Goal: Information Seeking & Learning: Learn about a topic

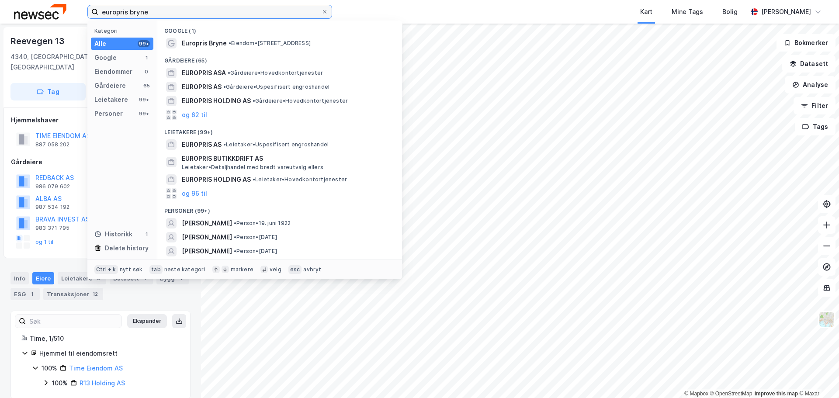
click at [118, 10] on input "europris bryne" at bounding box center [209, 11] width 223 height 13
paste input "[PERSON_NAME] [PERSON_NAME]"
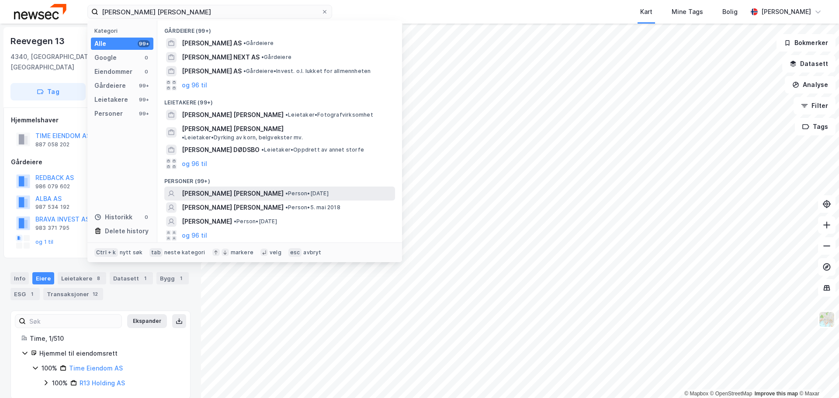
click at [298, 190] on span "• Person • [DATE]" at bounding box center [306, 193] width 43 height 7
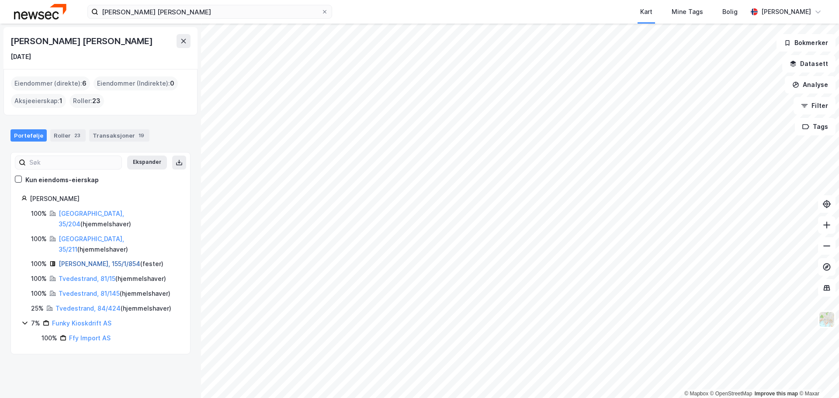
click at [92, 260] on link "[PERSON_NAME], 155/1/854" at bounding box center [100, 263] width 82 height 7
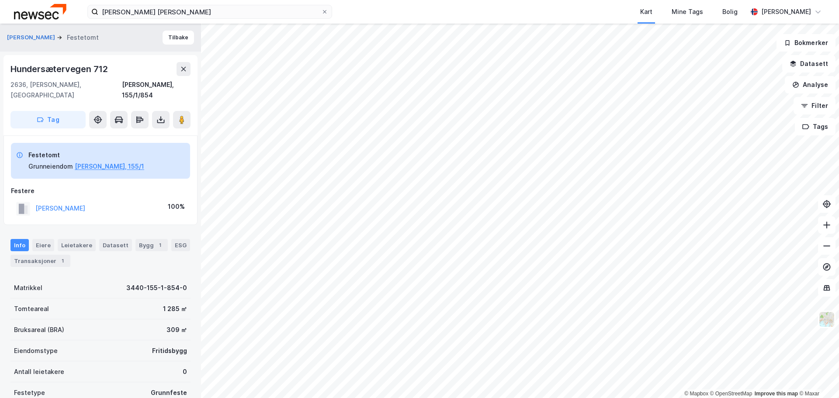
scroll to position [1, 0]
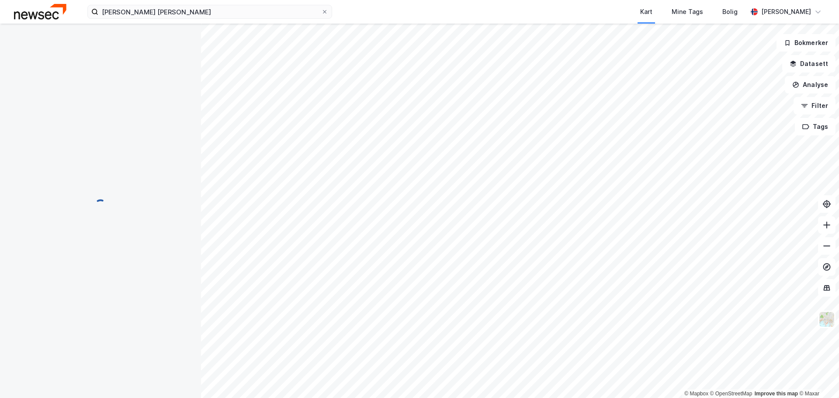
scroll to position [1, 0]
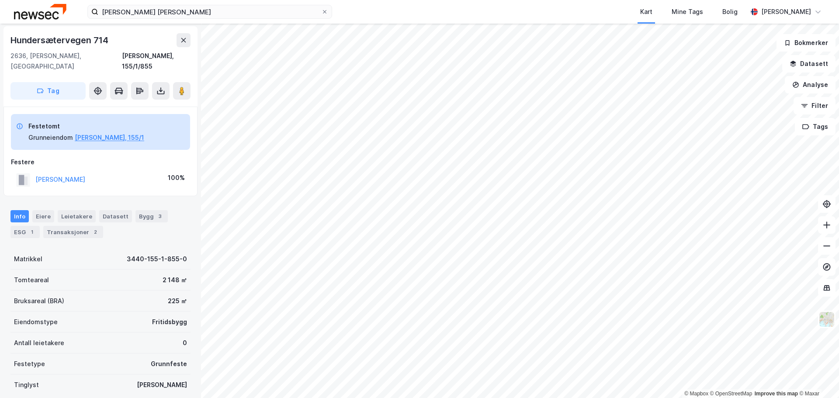
scroll to position [1, 0]
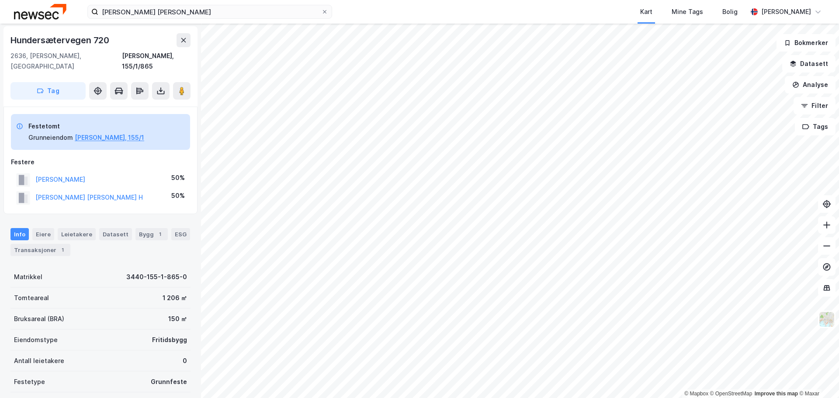
scroll to position [1, 0]
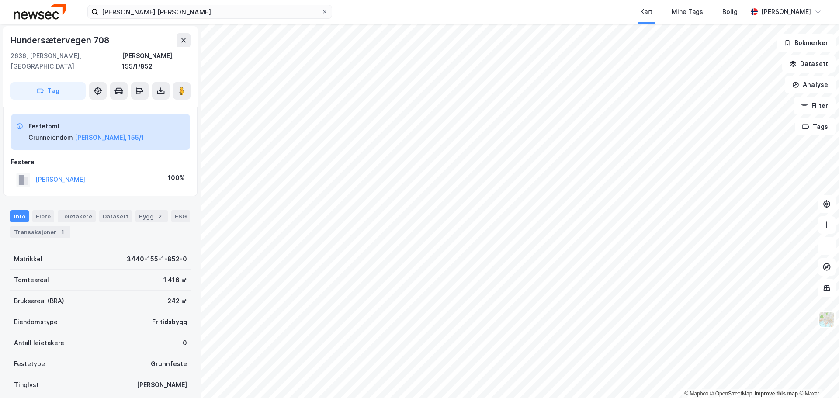
scroll to position [1, 0]
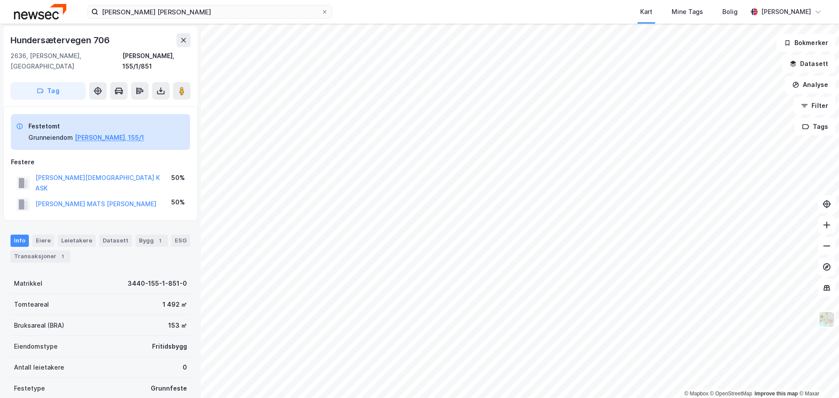
scroll to position [1, 0]
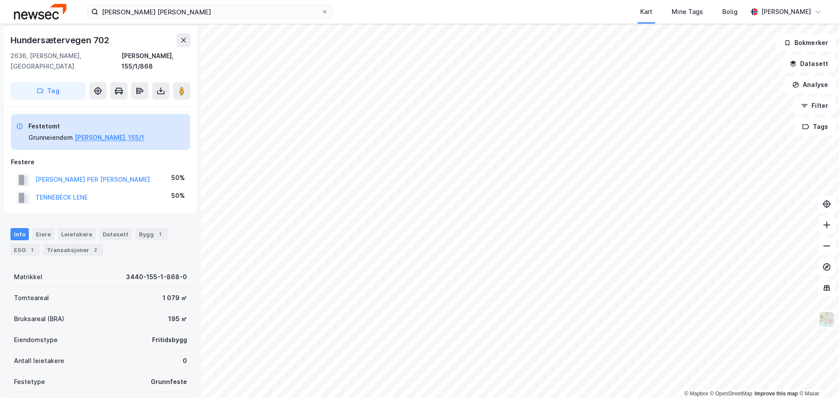
scroll to position [1, 0]
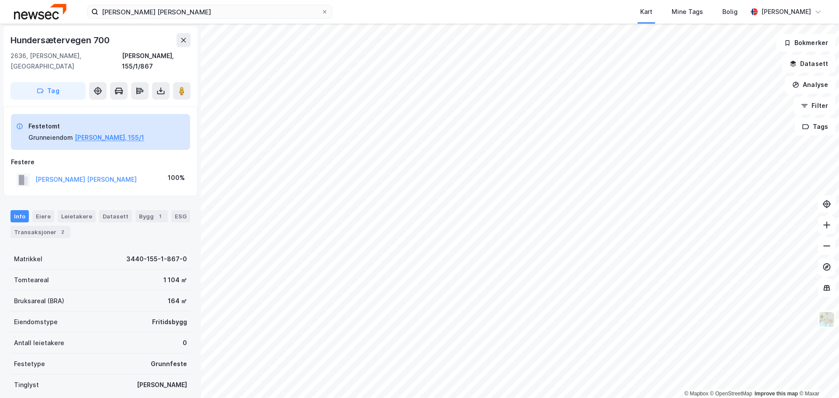
scroll to position [1, 0]
click at [182, 3] on div "[PERSON_NAME] [PERSON_NAME] Kart Mine Tags [PERSON_NAME] [PERSON_NAME]" at bounding box center [419, 12] width 839 height 24
click at [184, 12] on input "[PERSON_NAME] [PERSON_NAME]" at bounding box center [209, 11] width 223 height 13
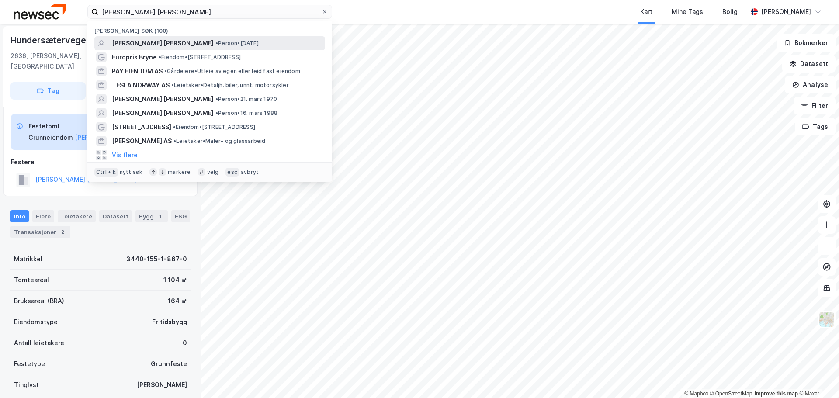
click at [215, 41] on span "•" at bounding box center [216, 43] width 3 height 7
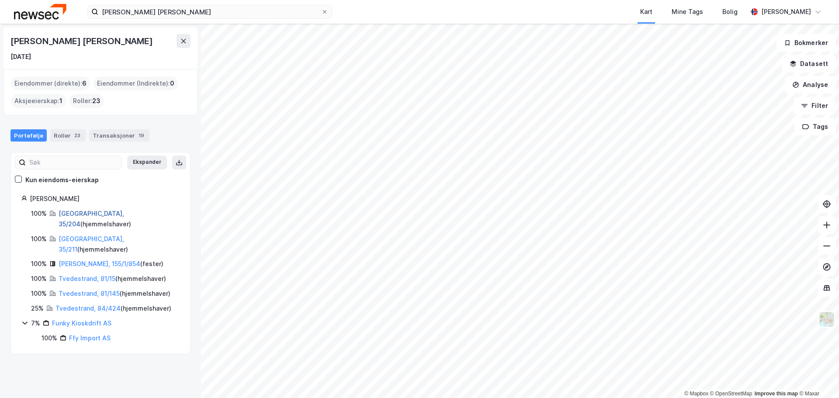
click at [74, 214] on link "[GEOGRAPHIC_DATA], 35/204" at bounding box center [92, 219] width 66 height 18
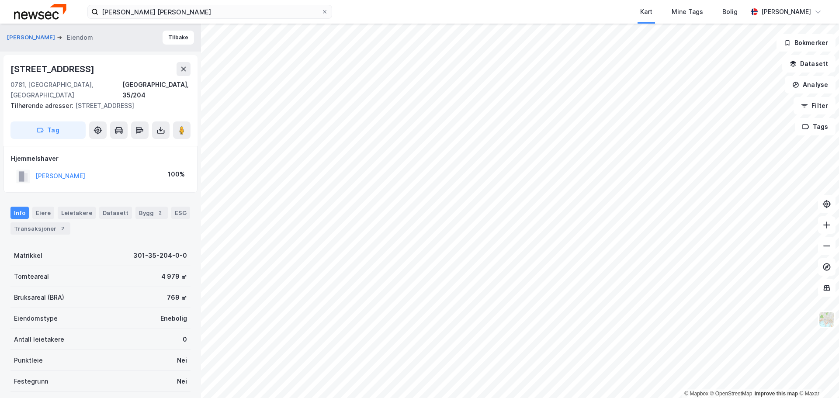
scroll to position [1, 0]
click at [42, 222] on div "Transaksjoner 2" at bounding box center [40, 228] width 60 height 12
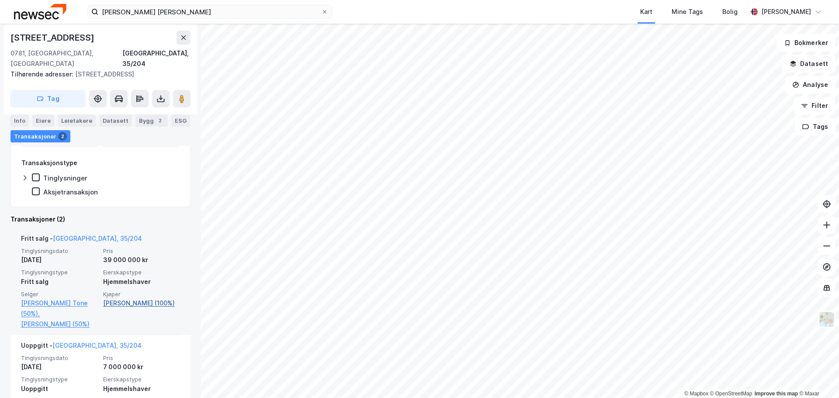
scroll to position [214, 0]
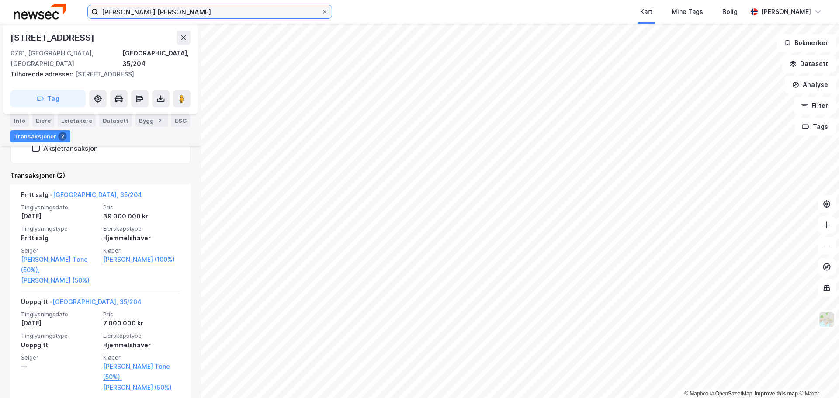
click at [172, 11] on input "[PERSON_NAME] [PERSON_NAME]" at bounding box center [209, 11] width 223 height 13
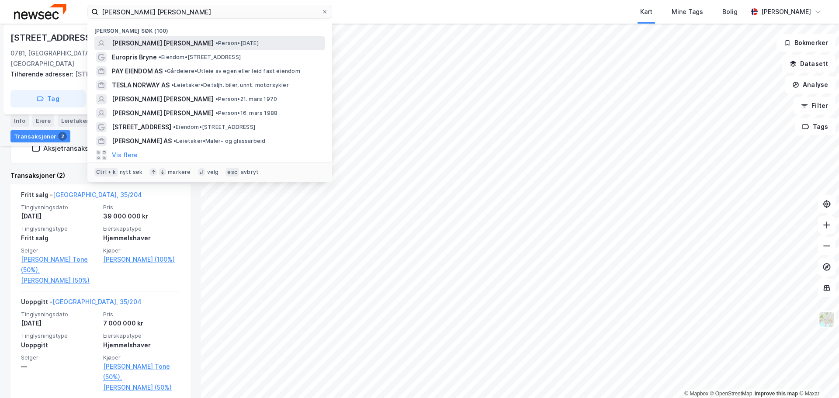
click at [188, 45] on span "[PERSON_NAME] [PERSON_NAME]" at bounding box center [163, 43] width 102 height 10
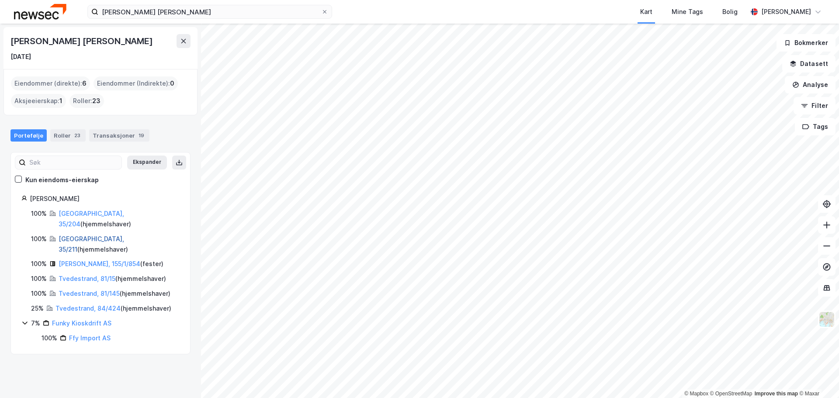
click at [76, 235] on link "[GEOGRAPHIC_DATA], 35/211" at bounding box center [92, 244] width 66 height 18
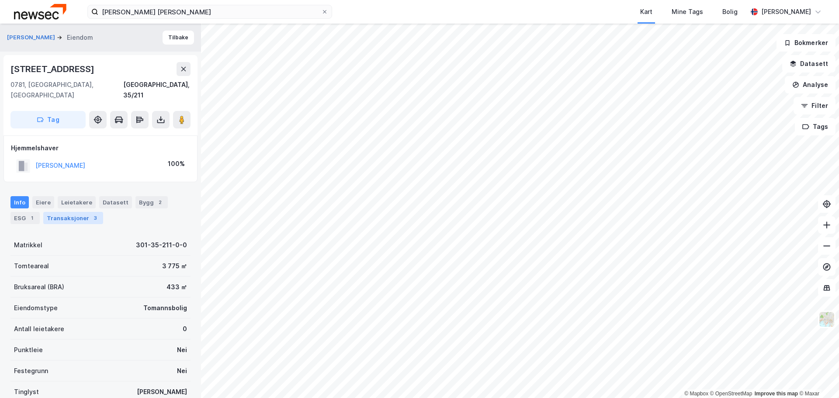
click at [76, 212] on div "Transaksjoner 3" at bounding box center [73, 218] width 60 height 12
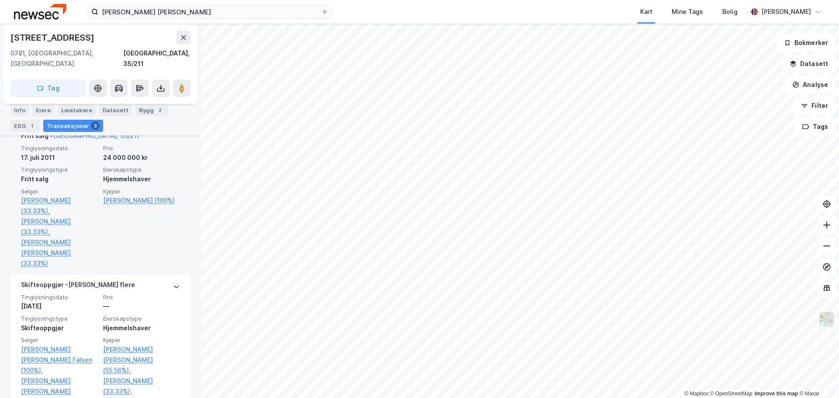
scroll to position [219, 0]
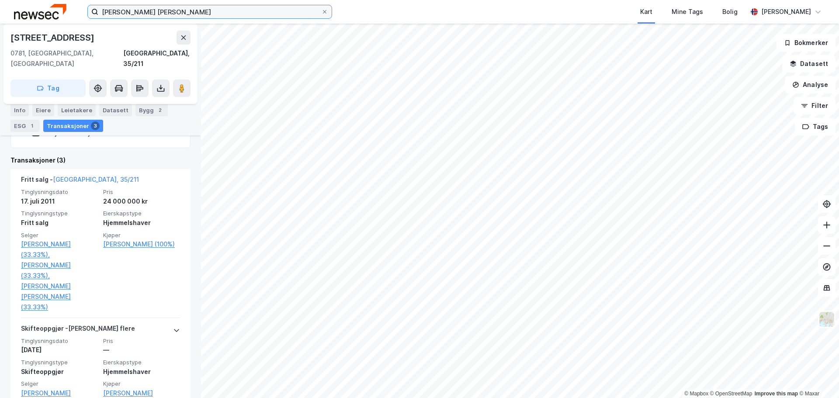
click at [177, 14] on input "[PERSON_NAME] [PERSON_NAME]" at bounding box center [209, 11] width 223 height 13
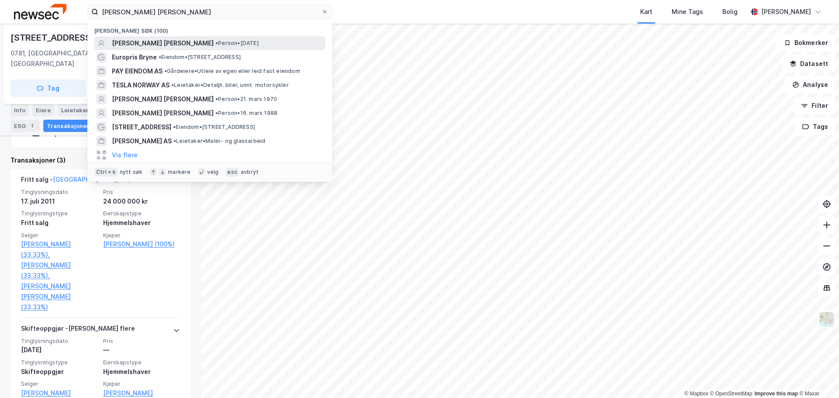
click at [176, 39] on span "[PERSON_NAME] [PERSON_NAME]" at bounding box center [163, 43] width 102 height 10
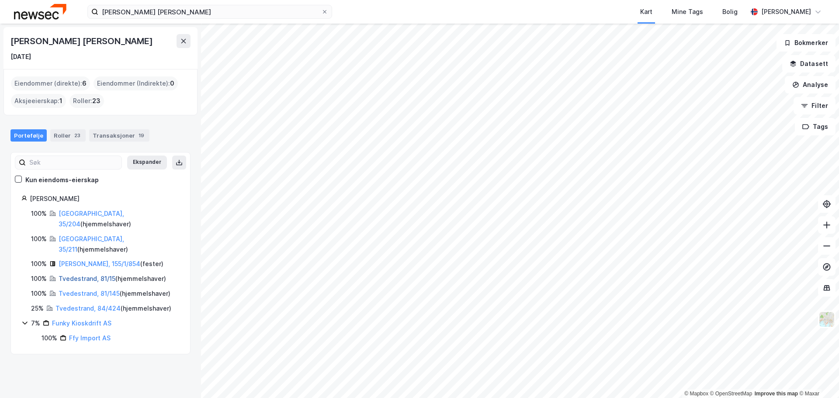
click at [78, 275] on link "Tvedestrand, 81/15" at bounding box center [87, 278] width 57 height 7
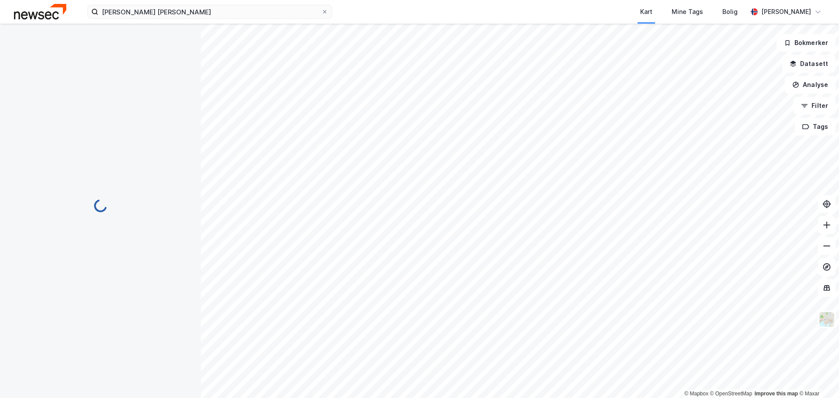
scroll to position [1, 0]
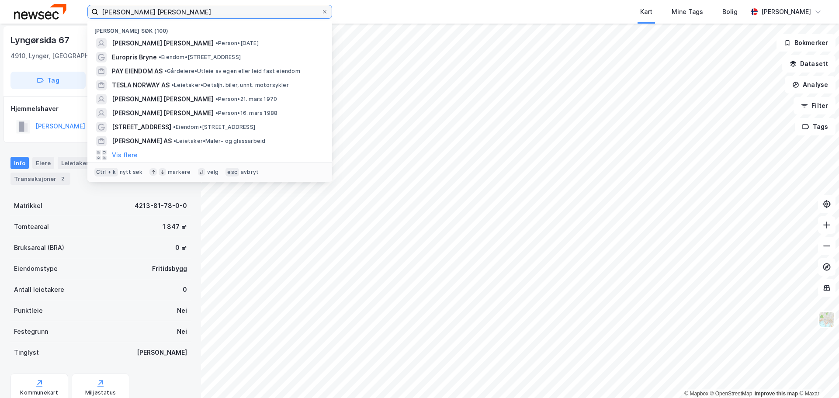
click at [169, 13] on input "[PERSON_NAME] [PERSON_NAME]" at bounding box center [209, 11] width 223 height 13
paste input "Mille"
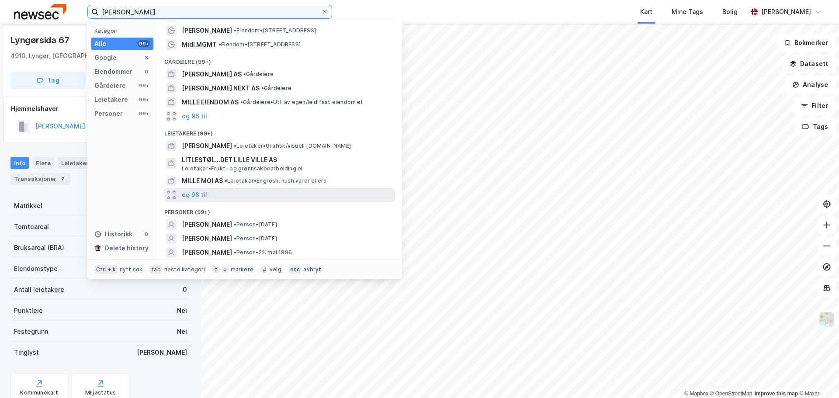
scroll to position [41, 0]
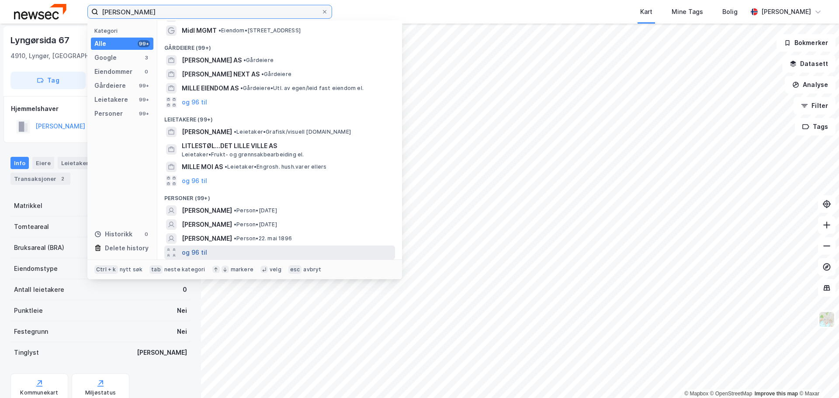
type input "[PERSON_NAME]"
click at [201, 249] on button "og 96 til" at bounding box center [194, 252] width 25 height 10
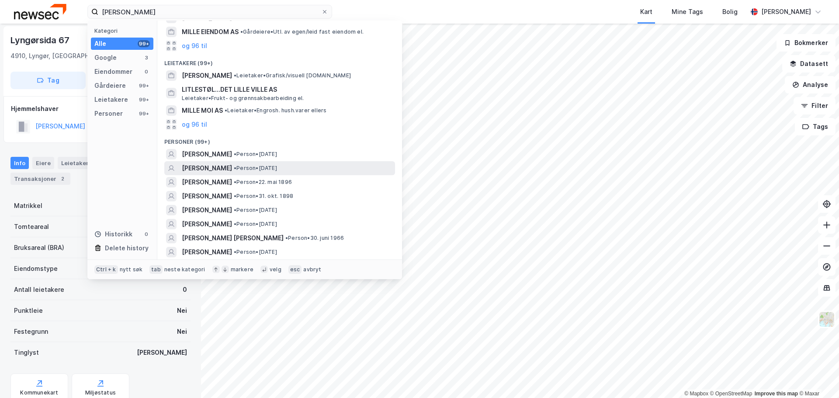
scroll to position [128, 0]
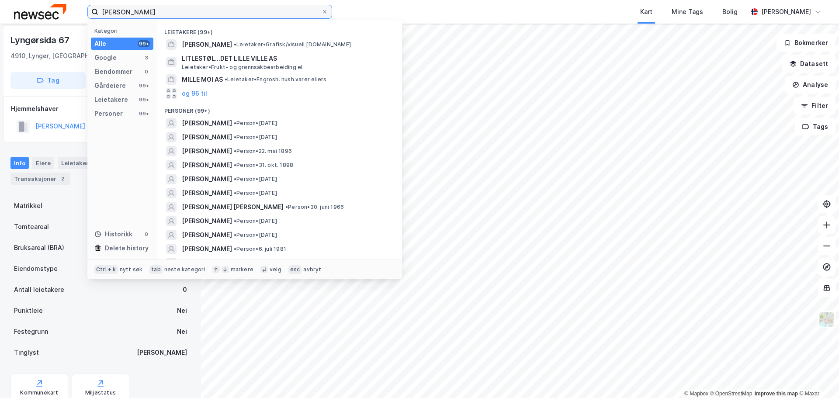
click at [174, 12] on input "[PERSON_NAME]" at bounding box center [209, 11] width 223 height 13
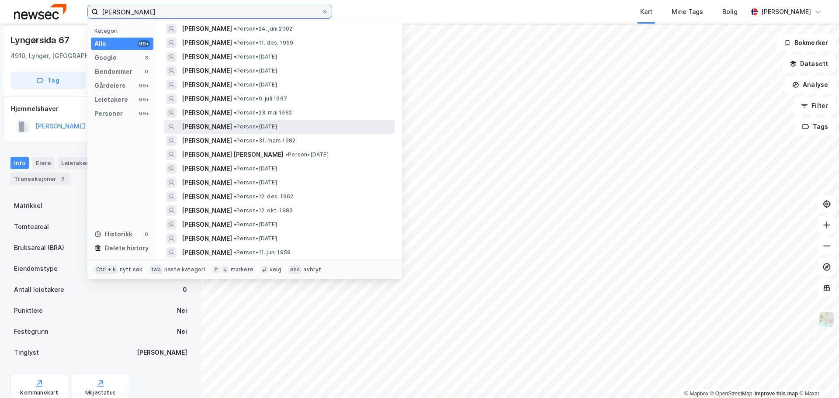
scroll to position [434, 0]
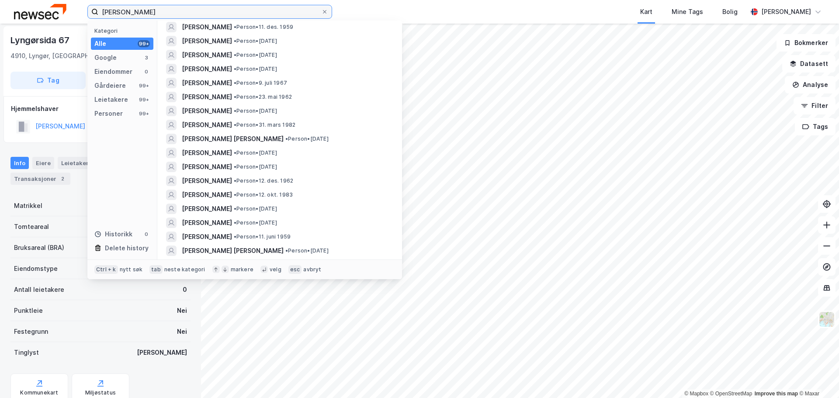
click at [210, 14] on input "[PERSON_NAME]" at bounding box center [209, 11] width 223 height 13
click at [122, 113] on div "Personer 99+" at bounding box center [122, 114] width 63 height 12
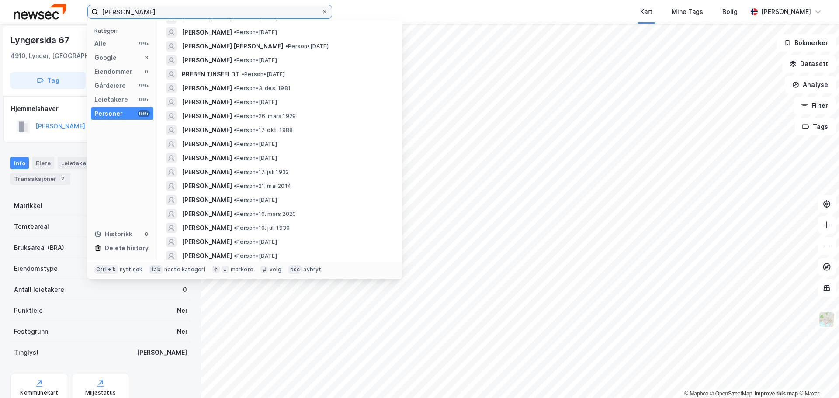
scroll to position [0, 0]
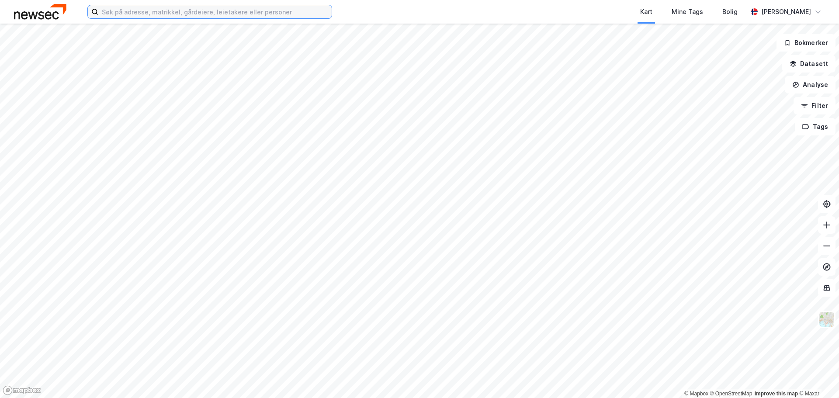
click at [195, 13] on input at bounding box center [214, 11] width 233 height 13
click at [173, 10] on input "Aberdeen" at bounding box center [209, 11] width 223 height 13
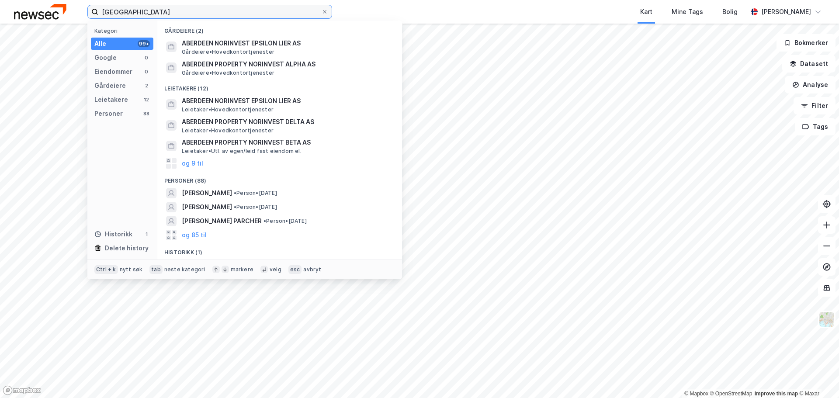
click at [173, 10] on input "Aberdeen" at bounding box center [209, 11] width 223 height 13
type input "mosenteret"
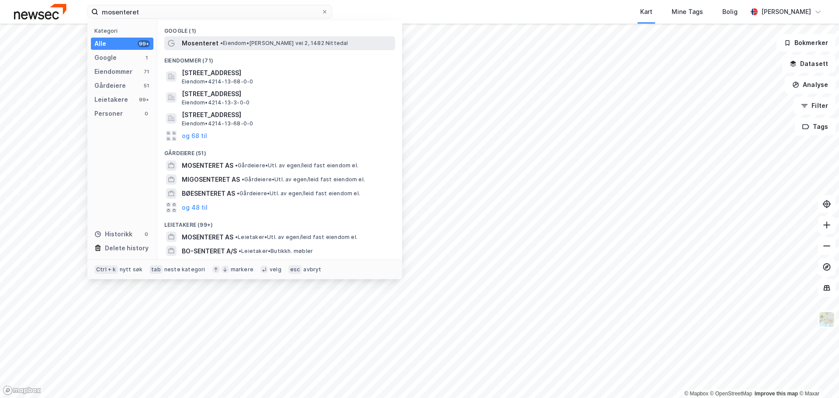
click at [266, 47] on div "Mosenteret • Eiendom • Mattias Skytters vei 2, 1482 Nittedal" at bounding box center [288, 43] width 212 height 10
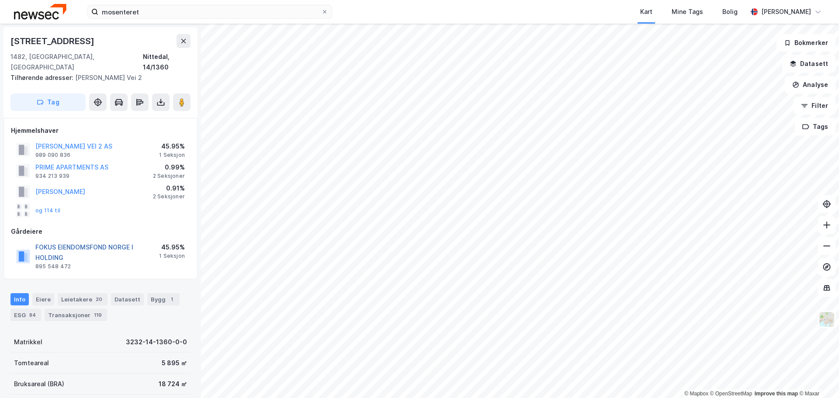
click at [0, 0] on button "FOKUS EIENDOMSFOND NORGE I HOLDING" at bounding box center [0, 0] width 0 height 0
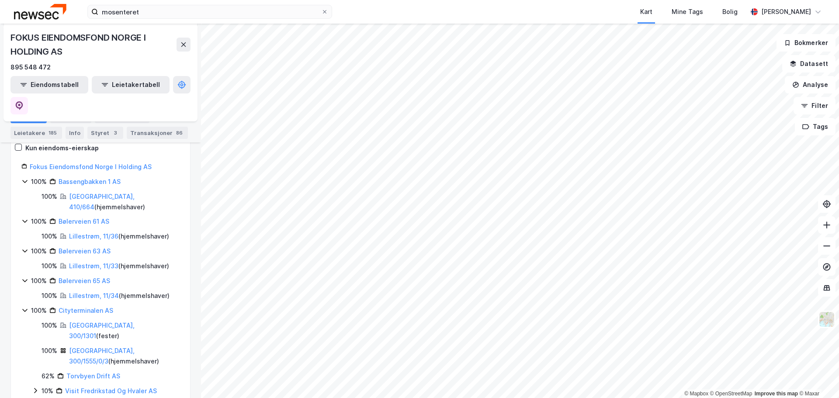
scroll to position [175, 0]
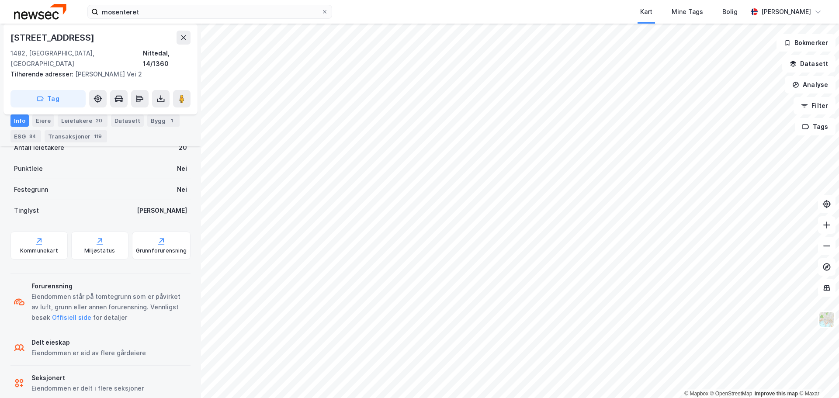
scroll to position [285, 0]
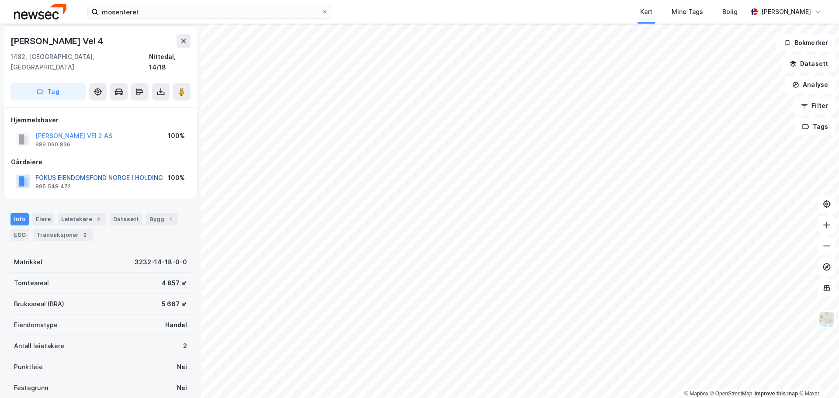
click at [0, 0] on button "FOKUS EIENDOMSFOND NORGE I HOLDING" at bounding box center [0, 0] width 0 height 0
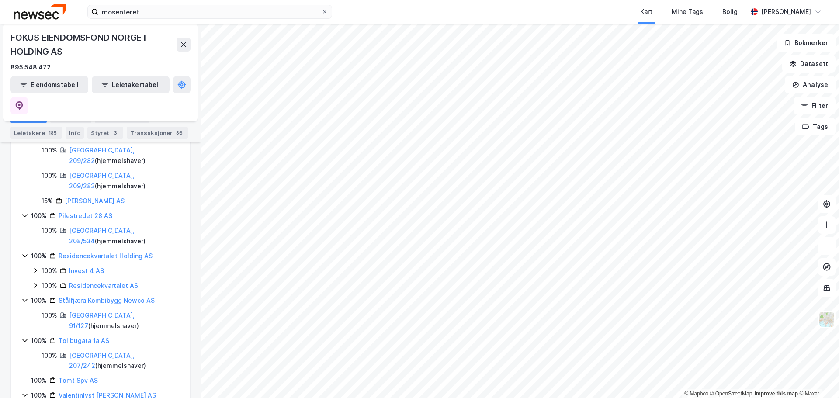
scroll to position [906, 0]
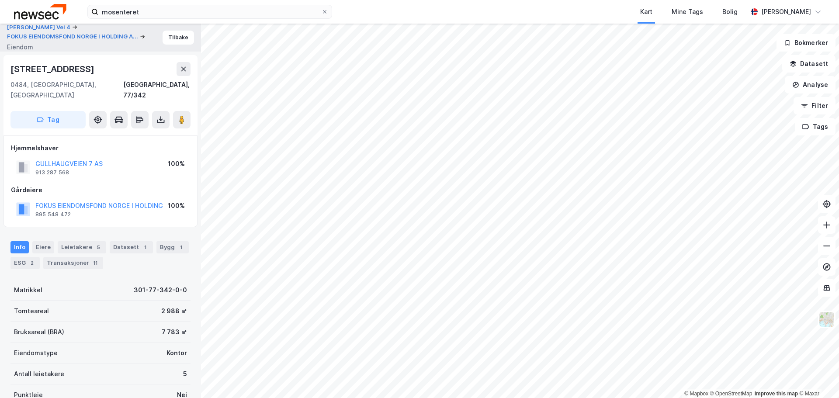
scroll to position [0, 0]
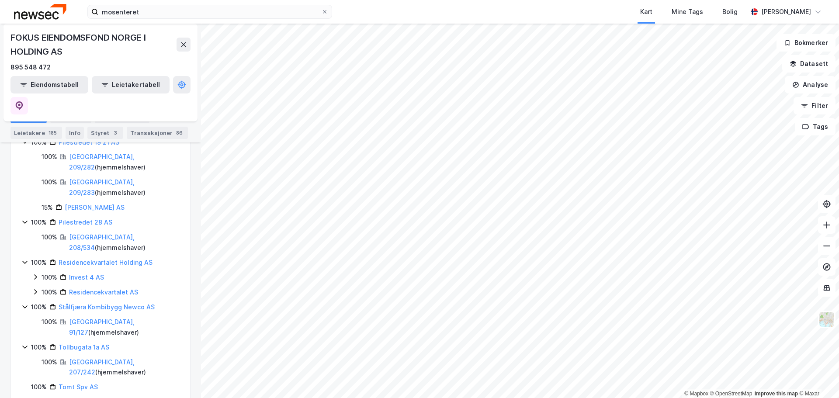
scroll to position [906, 0]
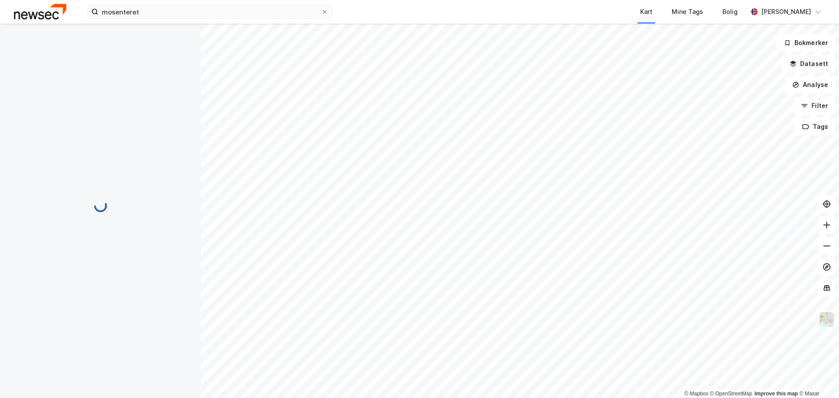
scroll to position [0, 0]
